Goal: Task Accomplishment & Management: Use online tool/utility

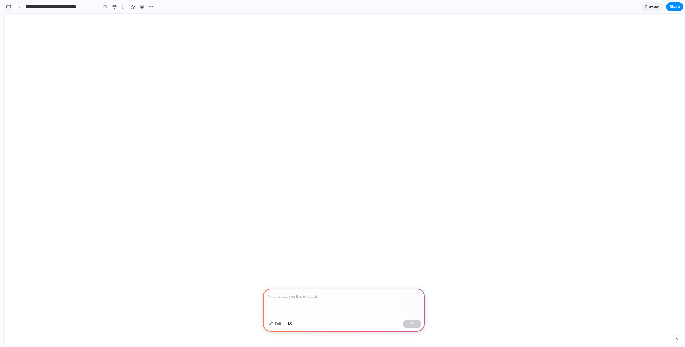
click at [8, 7] on div "button" at bounding box center [8, 7] width 5 height 4
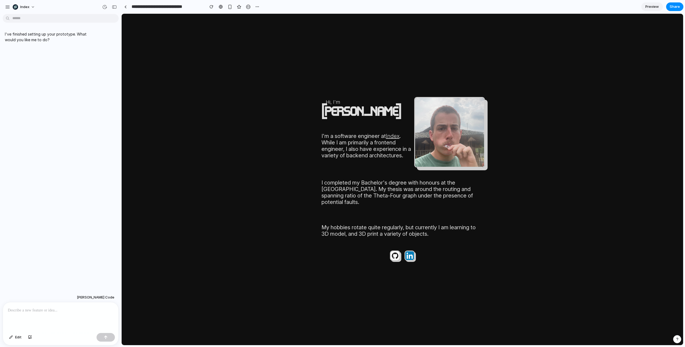
click at [183, 60] on body "Hi, I'm [PERSON_NAME] I'm a software engineer at Index . While I am primarily a…" at bounding box center [402, 179] width 561 height 331
click at [248, 7] on div "button" at bounding box center [248, 7] width 5 height 5
click at [535, 101] on body "Hi, I'm [PERSON_NAME] I'm a software engineer at Index . While I am primarily a…" at bounding box center [402, 179] width 561 height 331
click at [533, 145] on body "Hi, I'm [PERSON_NAME] I'm a software engineer at Index . While I am primarily a…" at bounding box center [402, 179] width 561 height 331
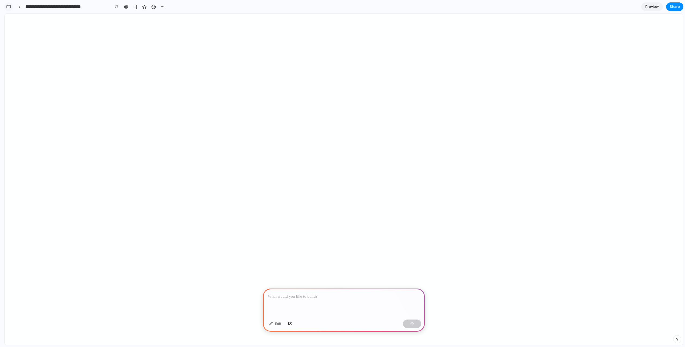
click at [9, 8] on div "button" at bounding box center [8, 7] width 5 height 4
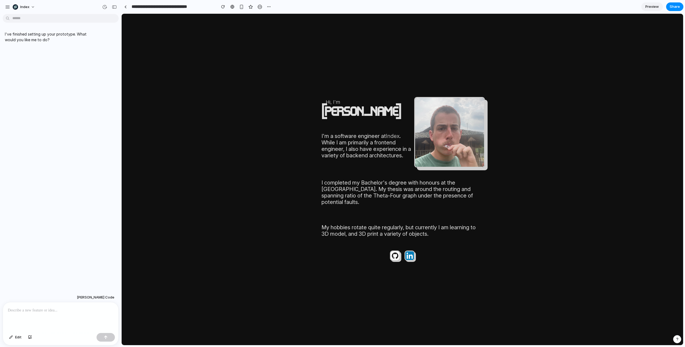
click at [156, 59] on body "Hi, I'm [PERSON_NAME] I'm a software engineer at Index . While I am primarily a…" at bounding box center [402, 179] width 561 height 331
click at [264, 6] on div at bounding box center [246, 7] width 54 height 8
click at [260, 6] on div "button" at bounding box center [259, 7] width 5 height 5
